Goal: Check status: Check status

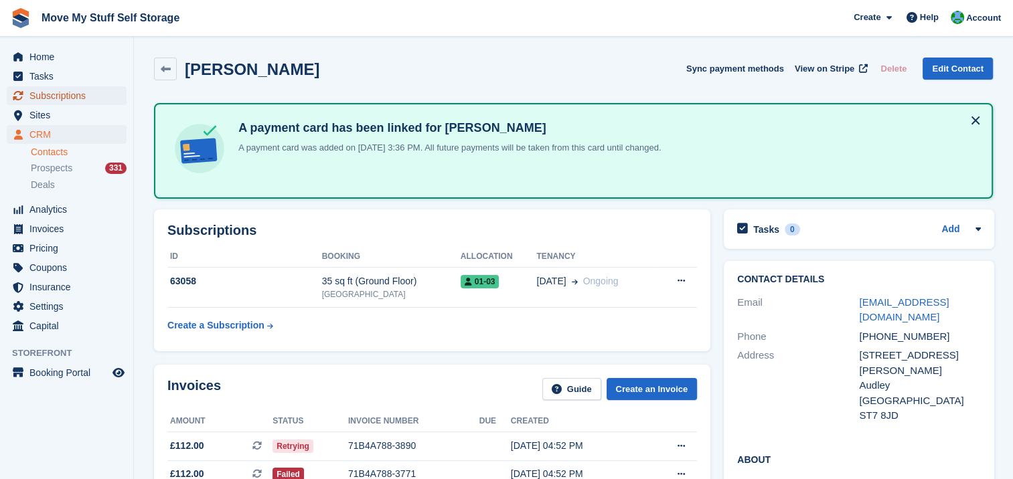
click at [67, 95] on span "Subscriptions" at bounding box center [69, 95] width 80 height 19
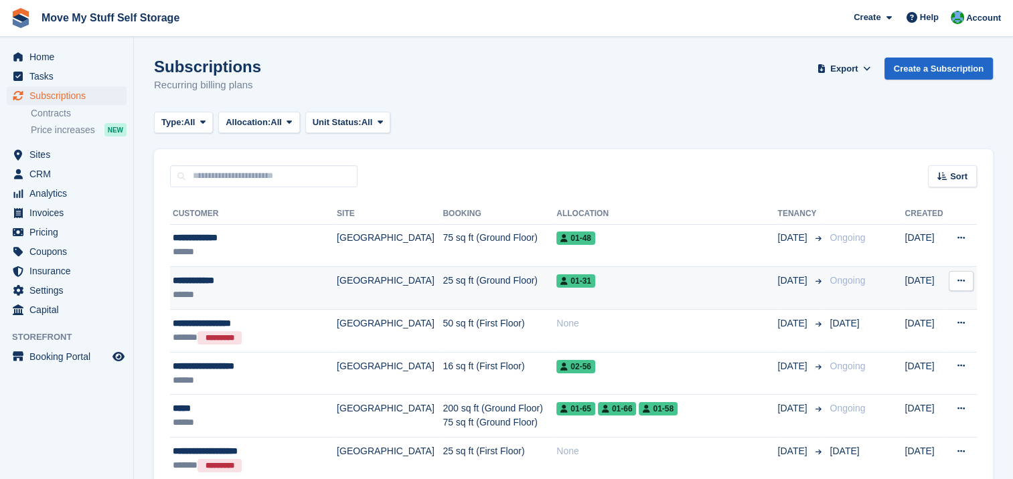
click at [205, 284] on div "**********" at bounding box center [248, 281] width 151 height 14
